Goal: Task Accomplishment & Management: Check status

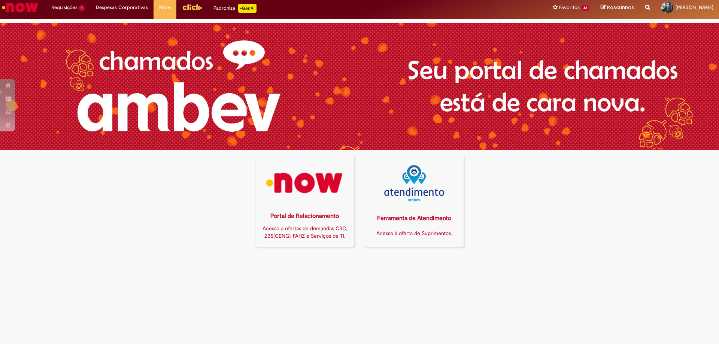
click at [305, 203] on link "Portal de Relacionamento Acesso à ofertas de demandas CSC, ZBS(CENG), FAHZ e Se…" at bounding box center [305, 201] width 99 height 91
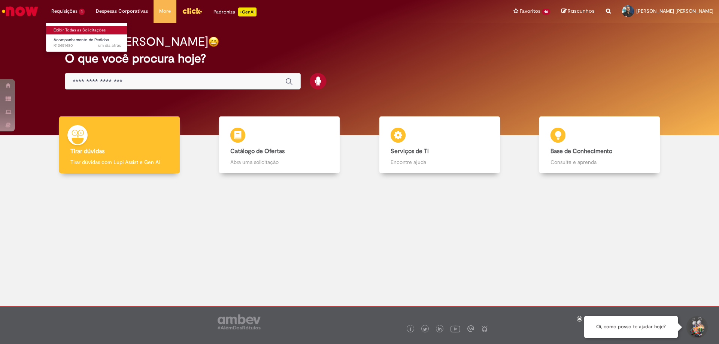
click at [82, 27] on link "Exibir Todas as Solicitações" at bounding box center [87, 30] width 82 height 8
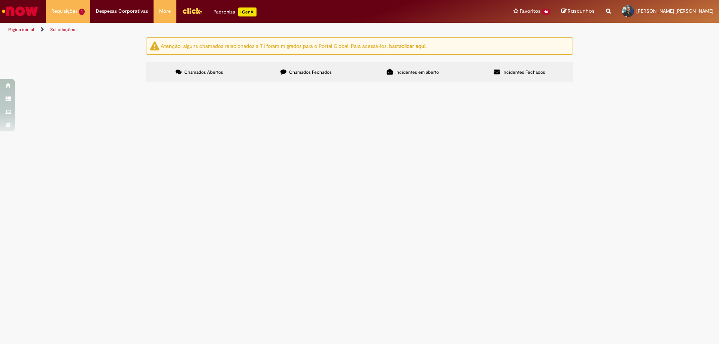
click at [318, 71] on span "Chamados Fechados" at bounding box center [310, 72] width 43 height 6
